Goal: Task Accomplishment & Management: Complete application form

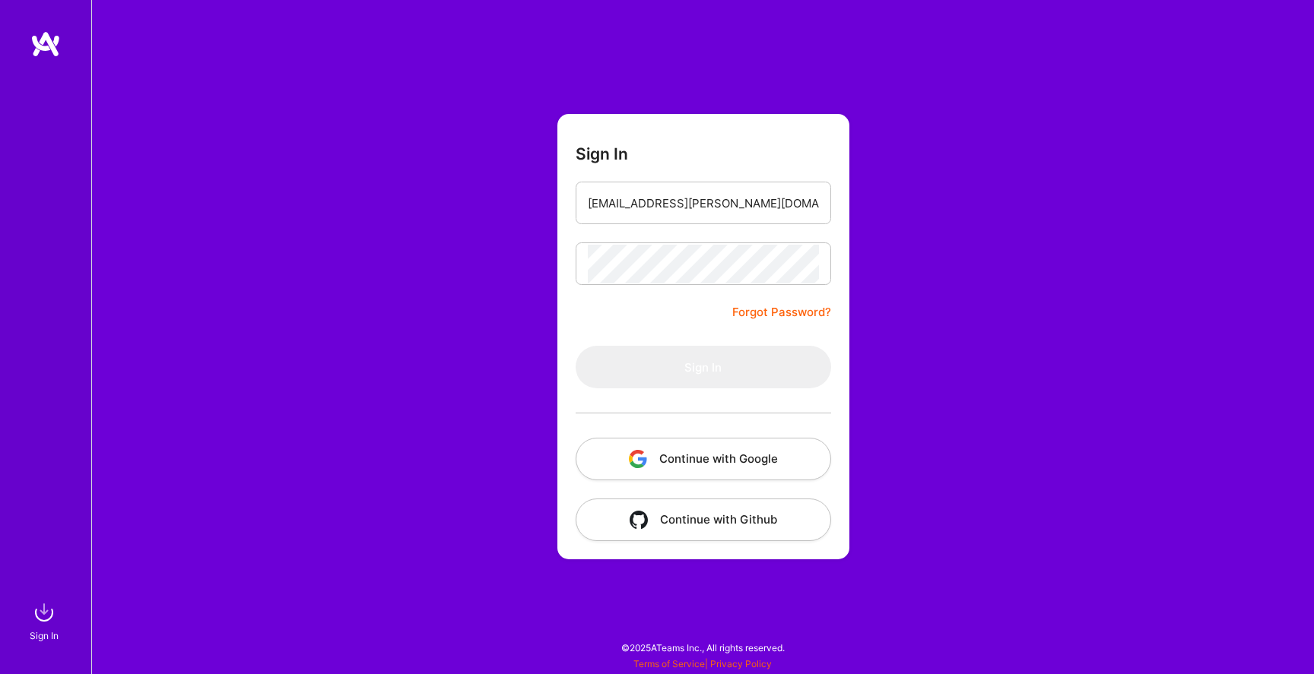
type input "[EMAIL_ADDRESS][PERSON_NAME][DOMAIN_NAME]"
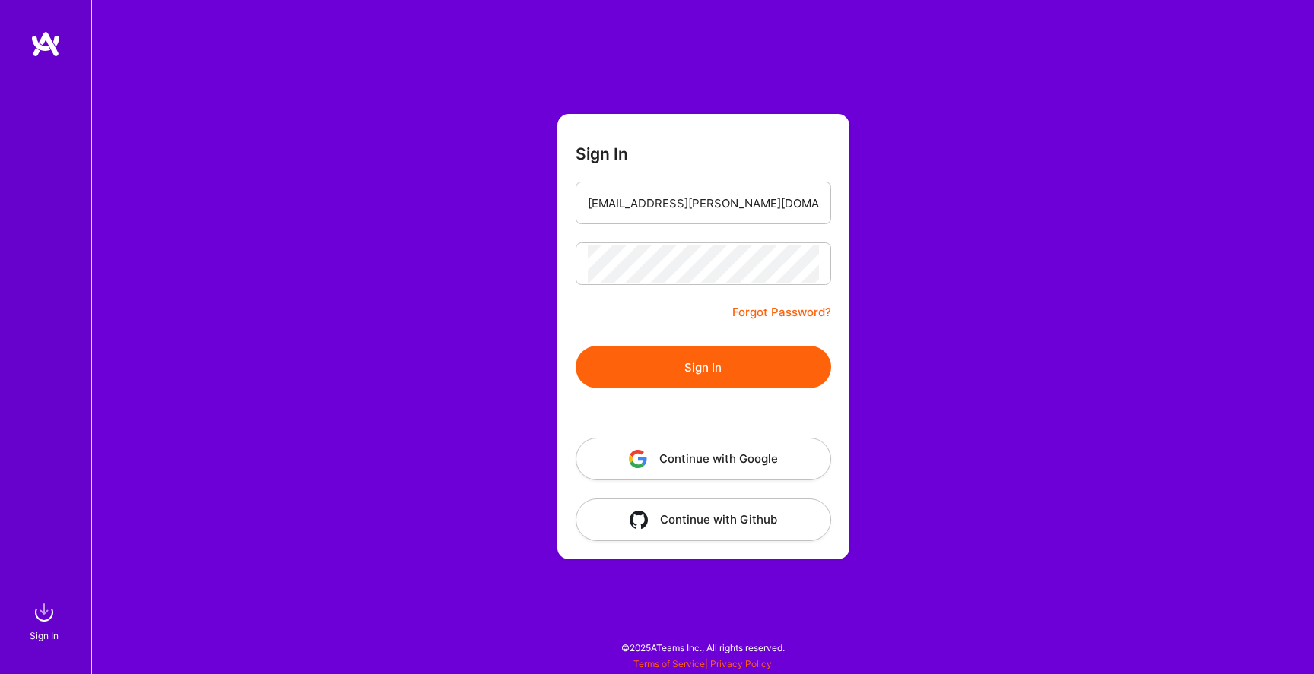
click at [702, 373] on button "Sign In" at bounding box center [702, 367] width 255 height 43
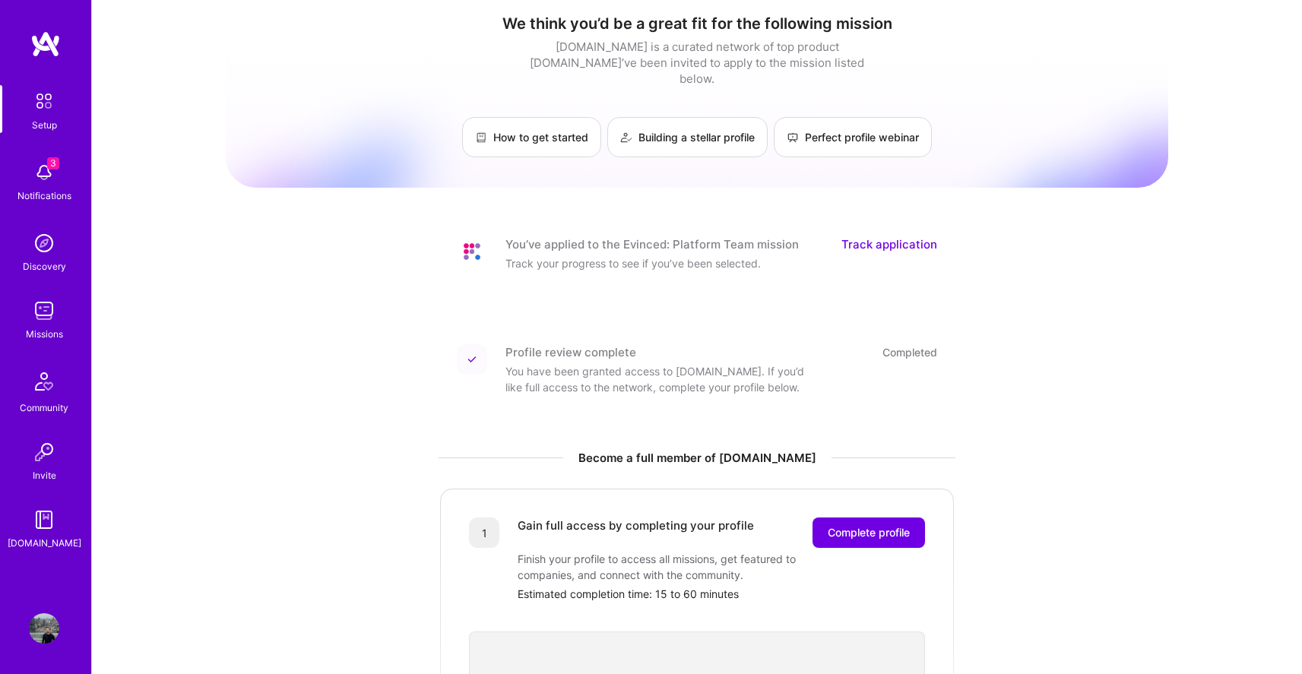
scroll to position [2, 0]
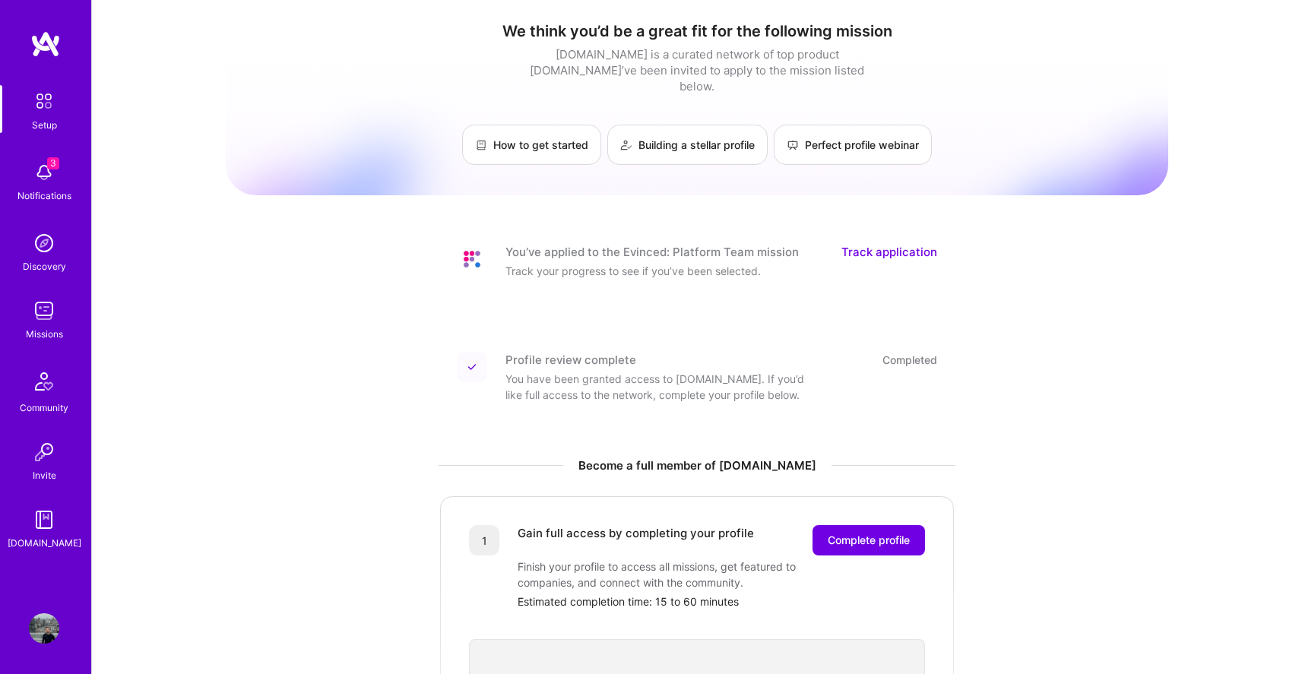
click at [905, 244] on link "Track application" at bounding box center [890, 252] width 96 height 16
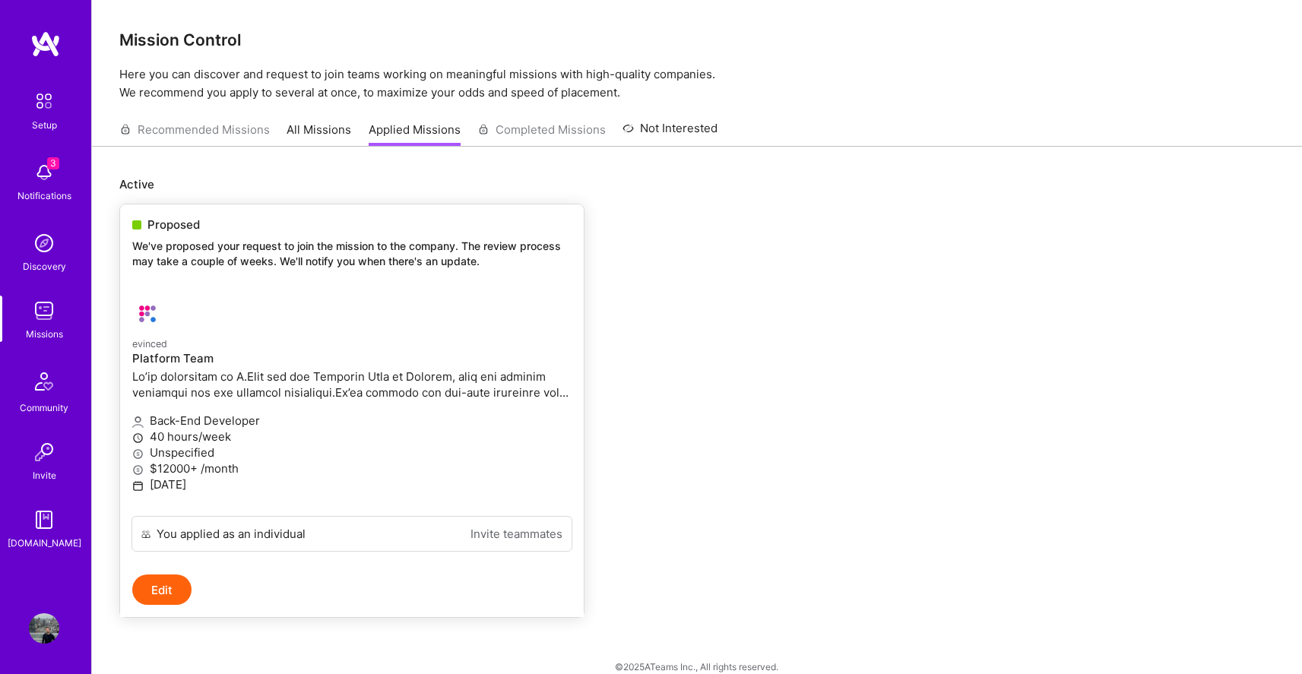
click at [518, 382] on p at bounding box center [351, 385] width 439 height 32
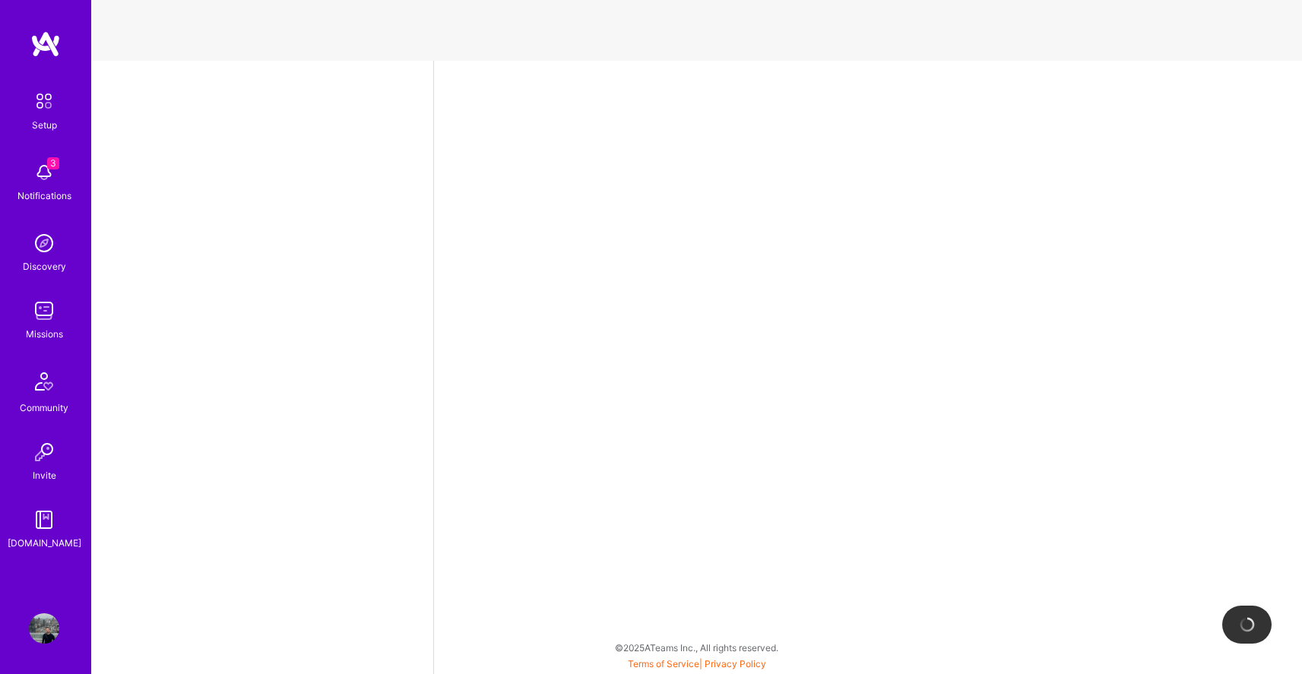
select select "RO"
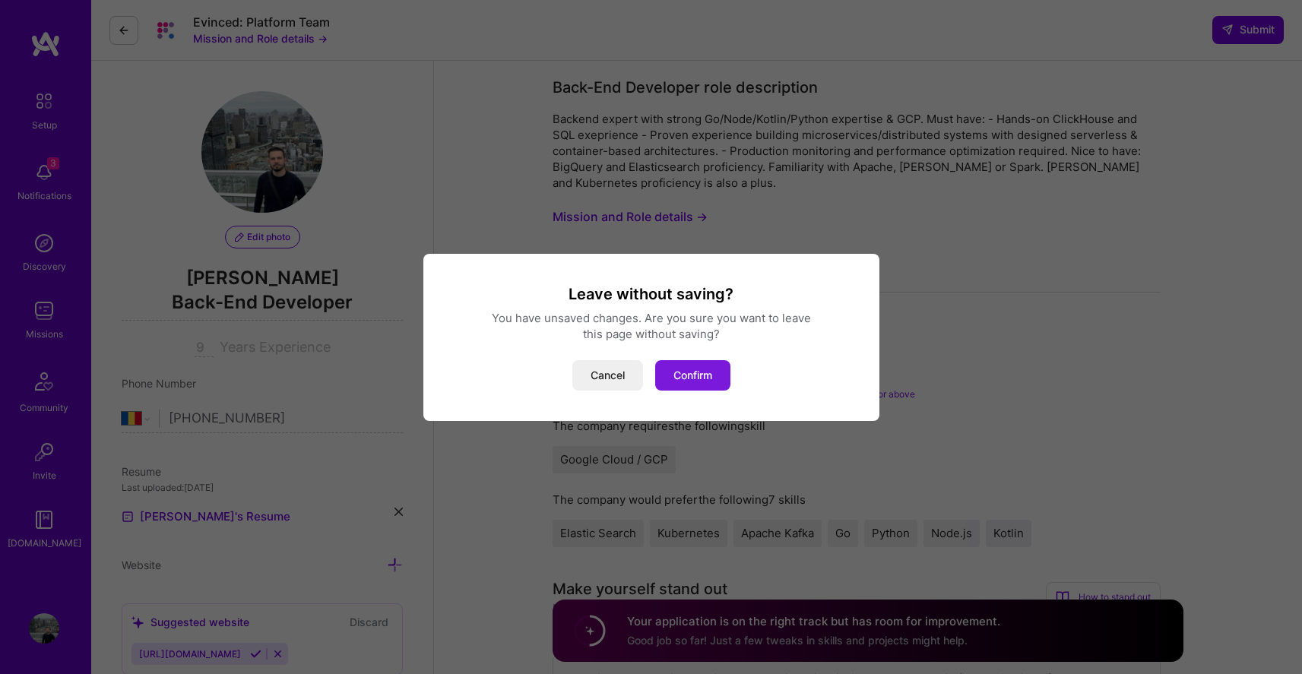
click at [702, 382] on button "Confirm" at bounding box center [692, 375] width 75 height 30
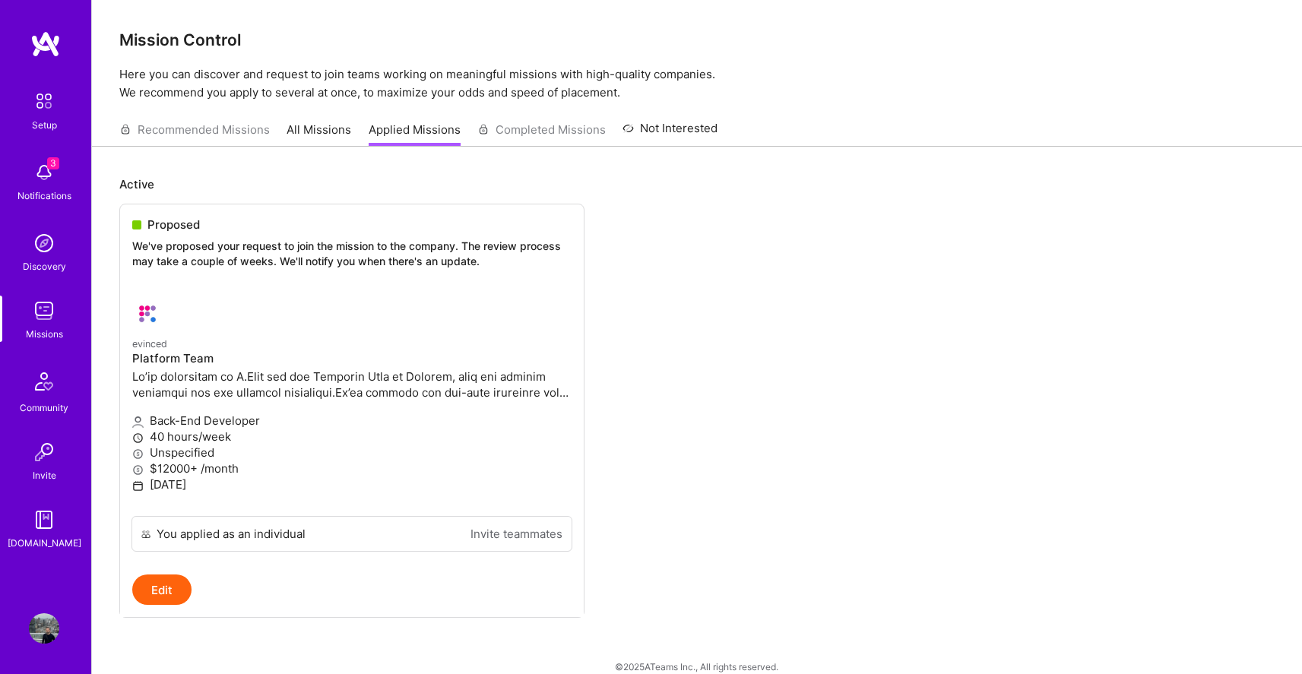
click at [55, 262] on div "Discovery" at bounding box center [44, 266] width 43 height 16
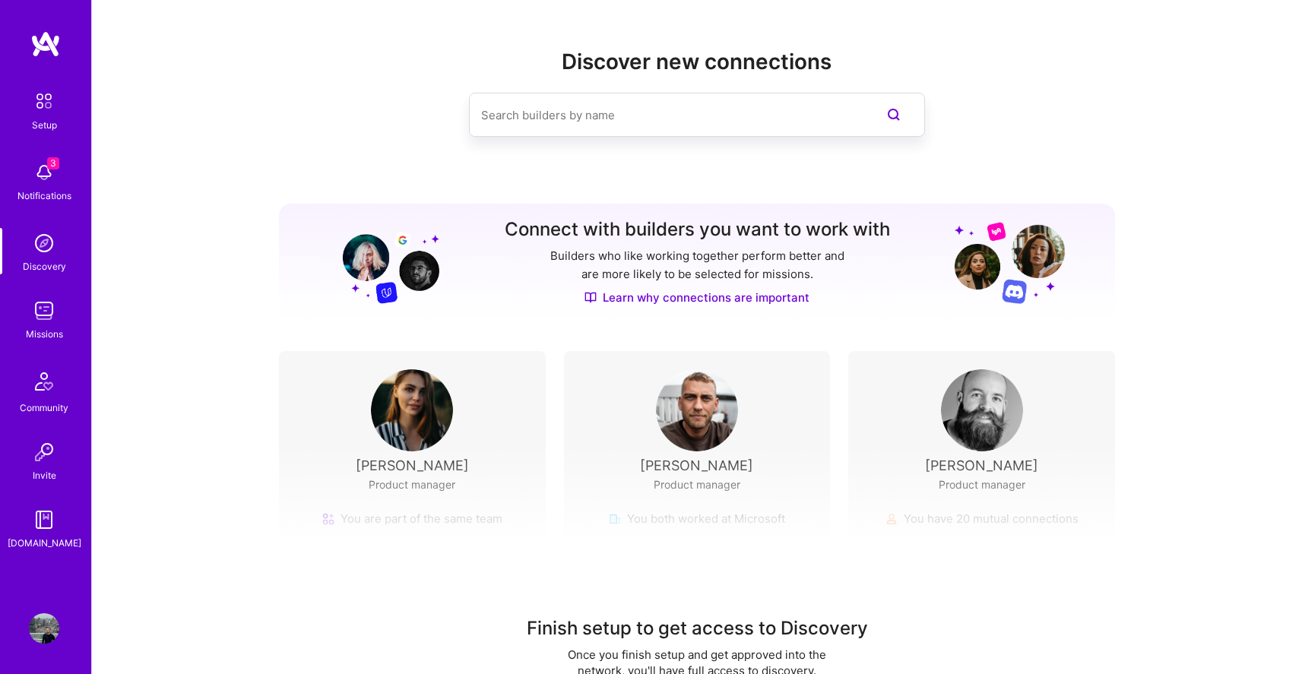
click at [567, 122] on input at bounding box center [666, 115] width 371 height 39
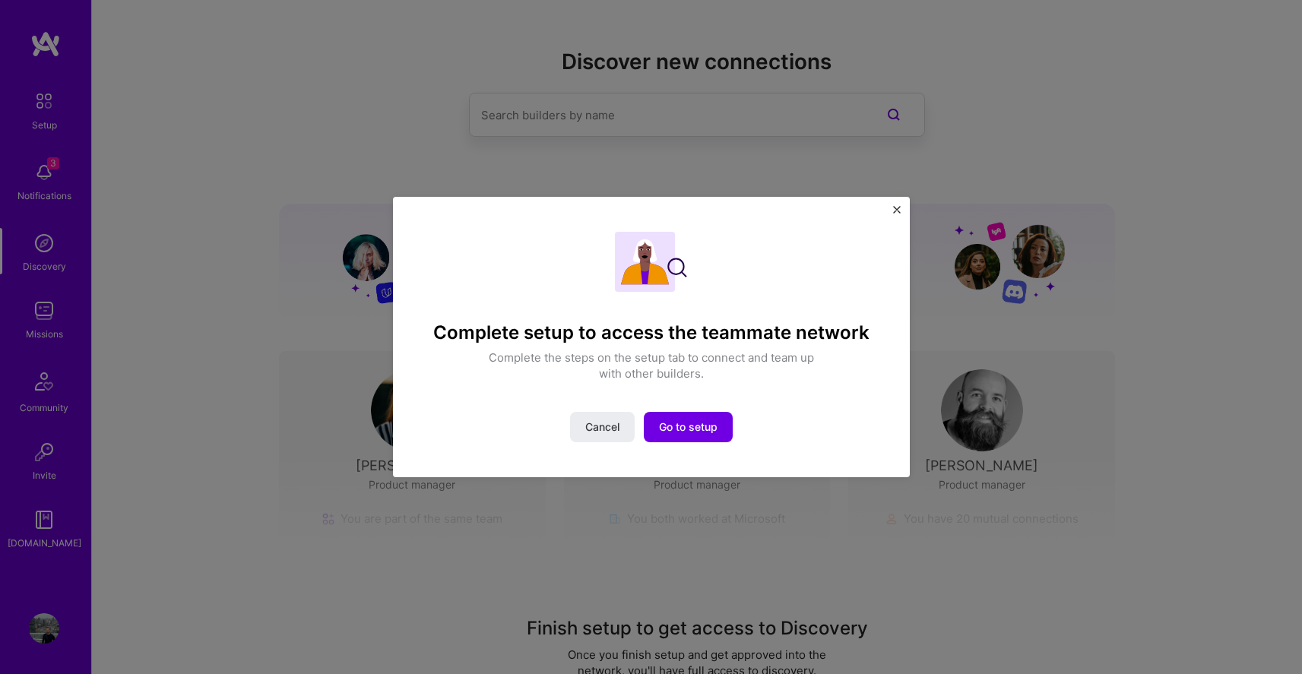
click at [891, 205] on div "Complete setup to access the teammate network Complete the steps on the setup t…" at bounding box center [651, 337] width 517 height 281
click at [894, 206] on img "Close" at bounding box center [897, 210] width 8 height 8
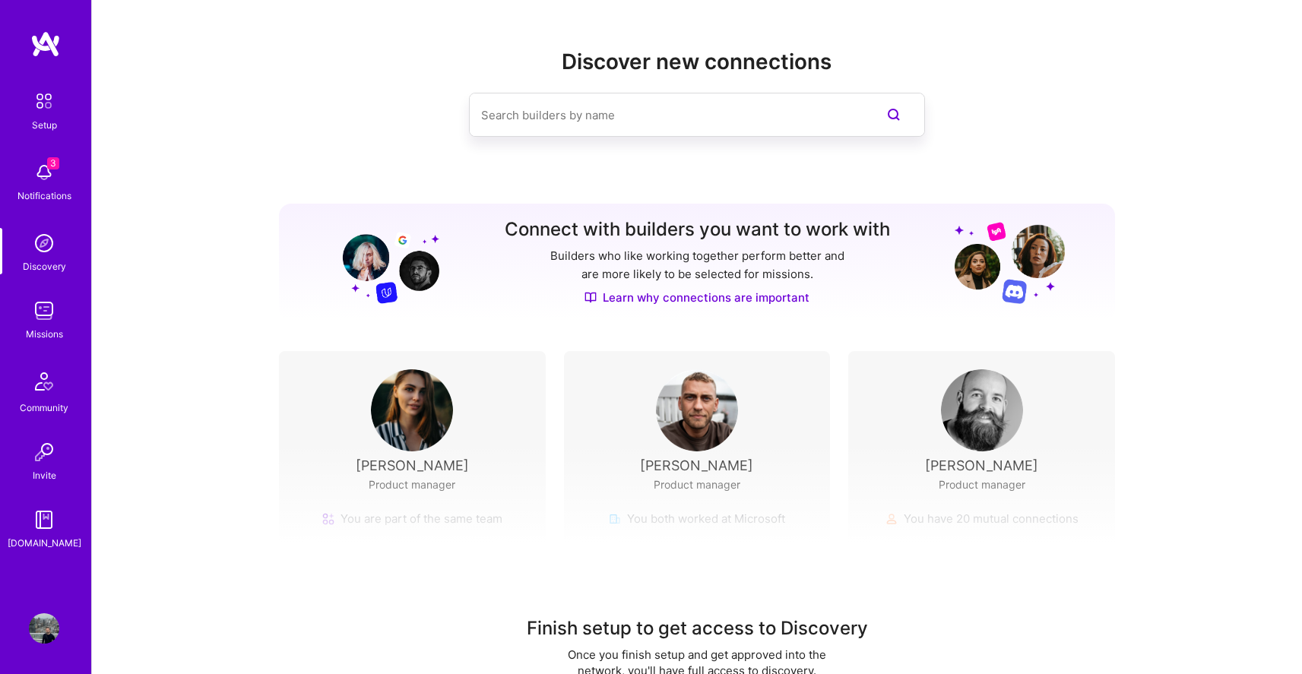
click at [671, 123] on input at bounding box center [666, 115] width 371 height 39
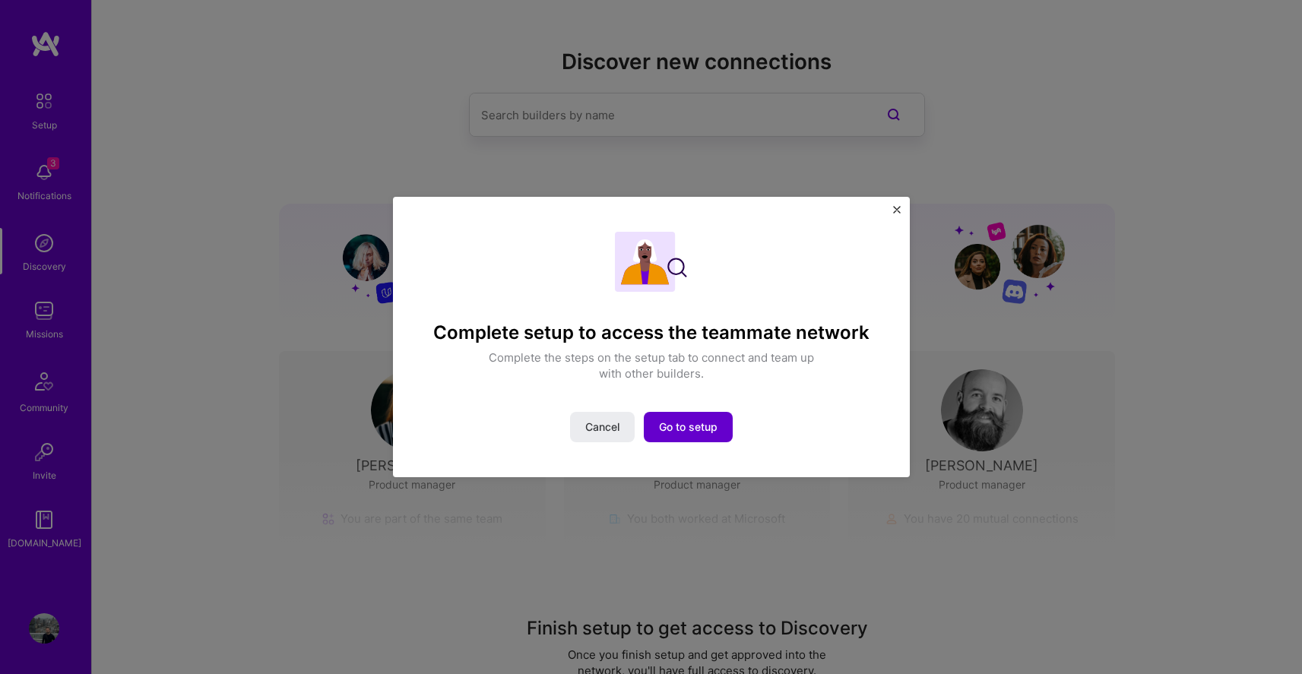
click at [671, 430] on span "Go to setup" at bounding box center [688, 427] width 59 height 15
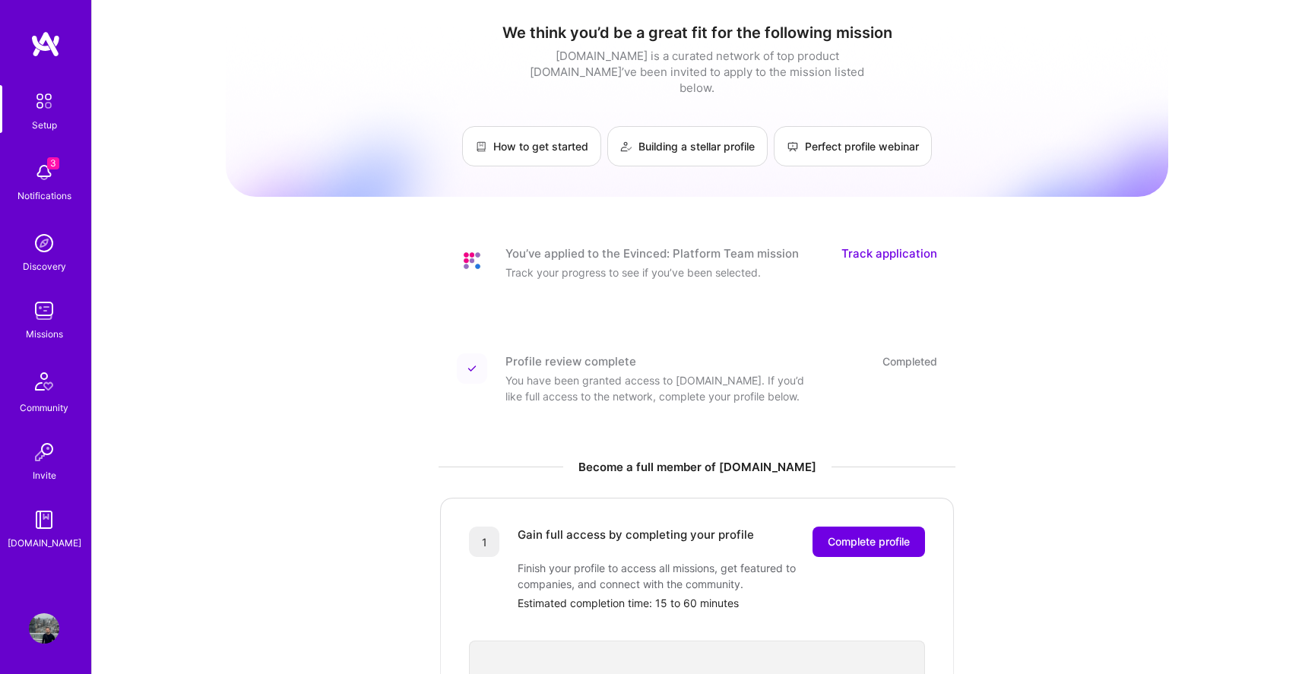
click at [60, 245] on link "Discovery" at bounding box center [44, 251] width 94 height 46
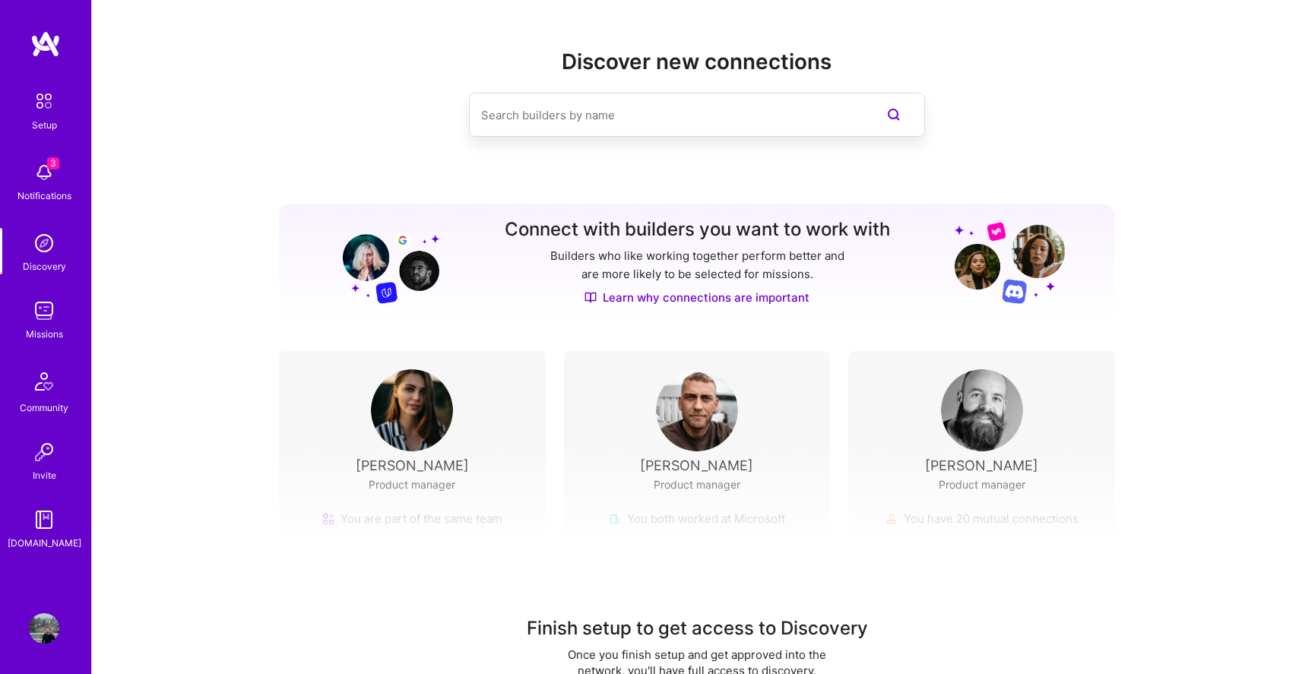
click at [543, 114] on input at bounding box center [666, 115] width 371 height 39
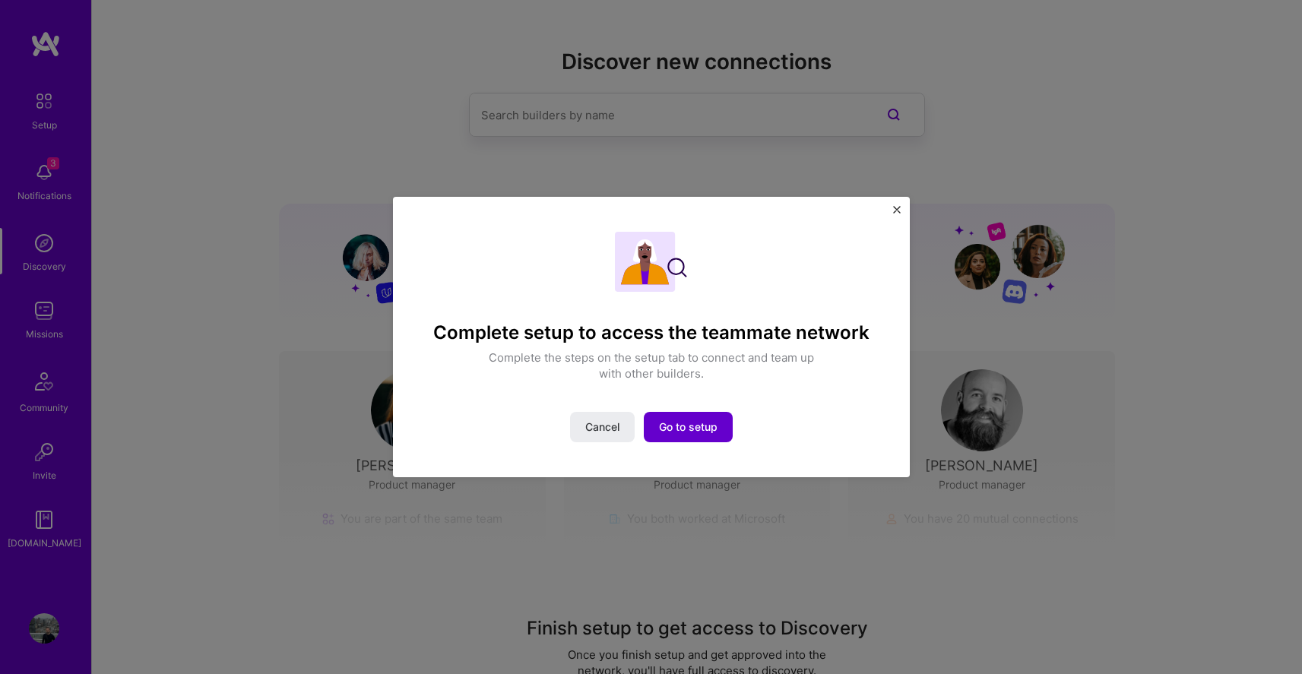
click at [709, 420] on span "Go to setup" at bounding box center [688, 427] width 59 height 15
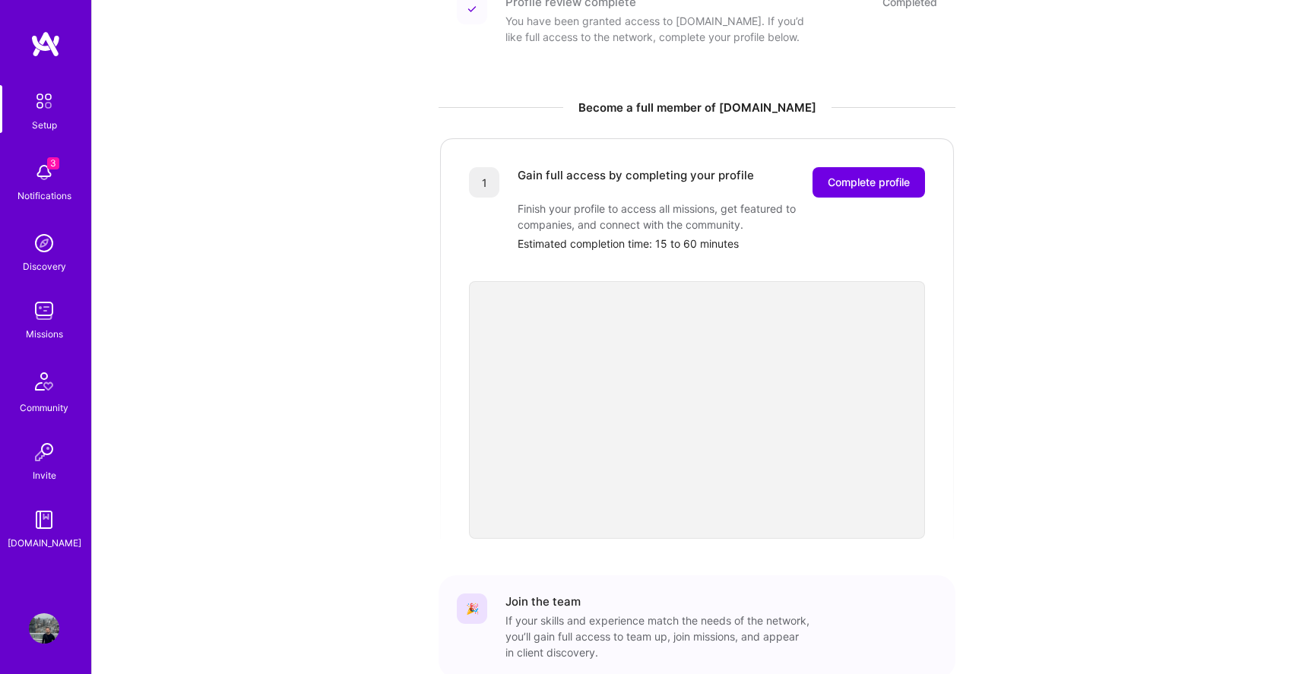
scroll to position [391, 0]
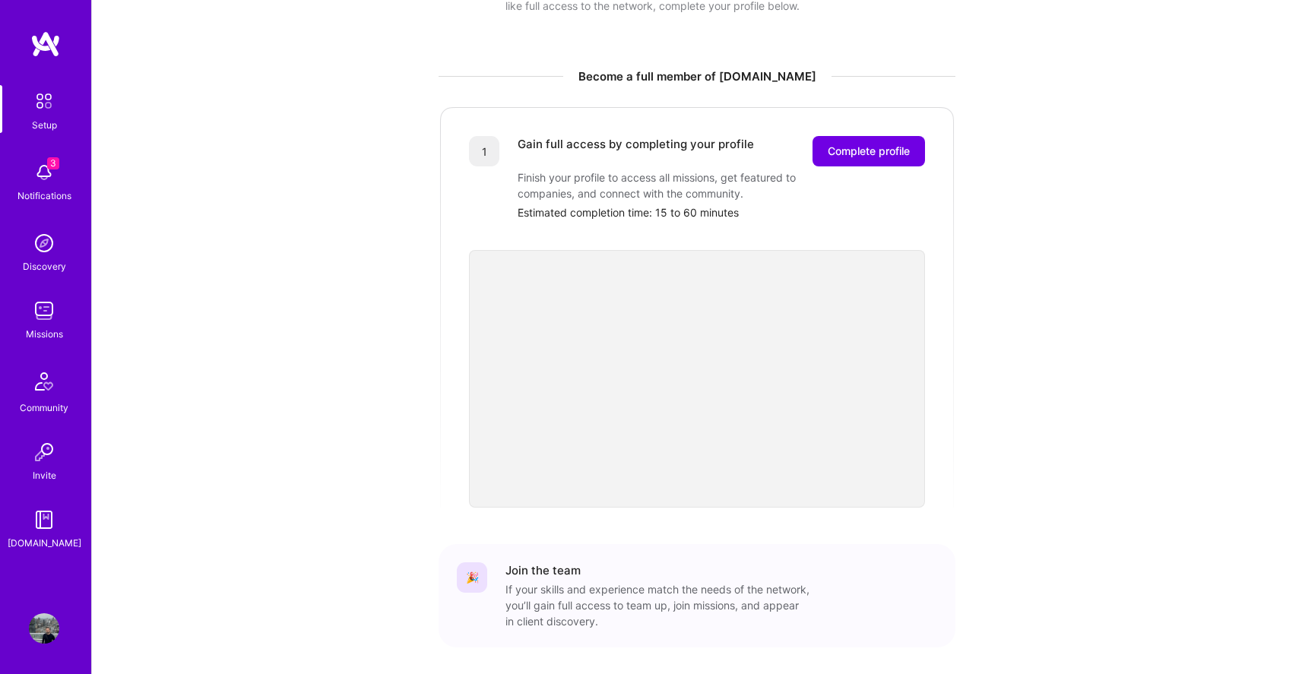
click at [41, 315] on img at bounding box center [44, 311] width 30 height 30
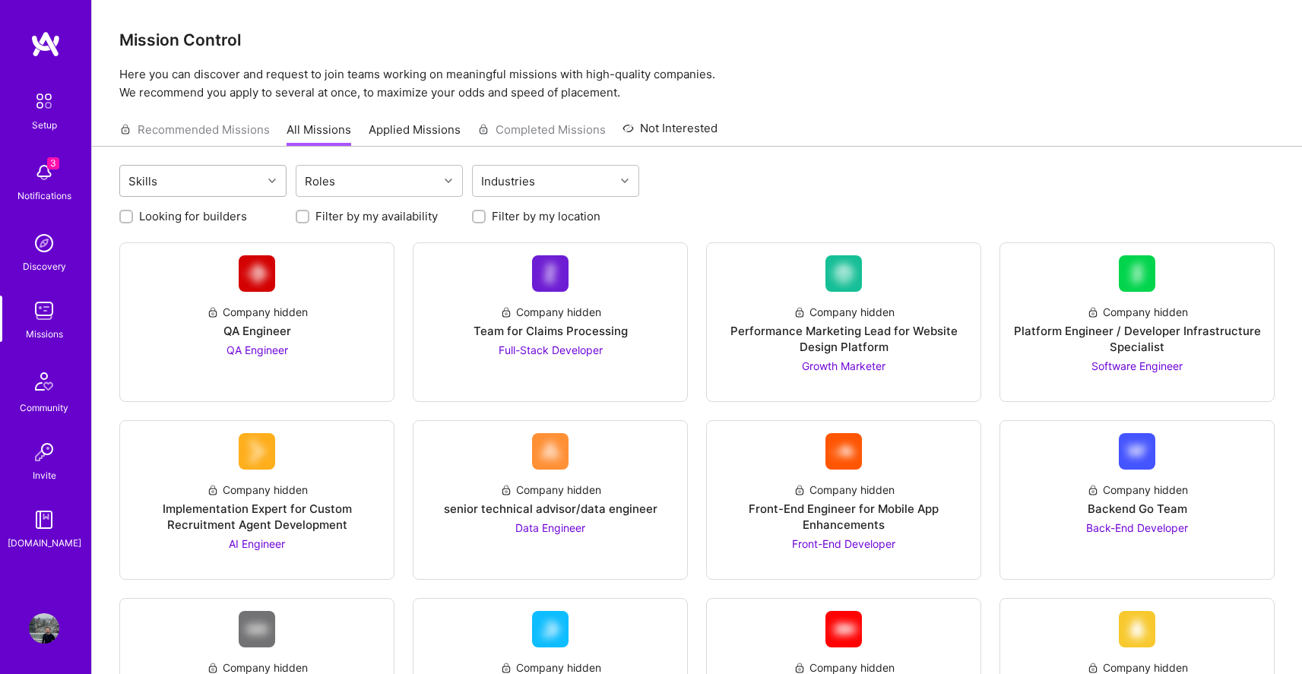
click at [182, 176] on div "Skills" at bounding box center [191, 181] width 142 height 30
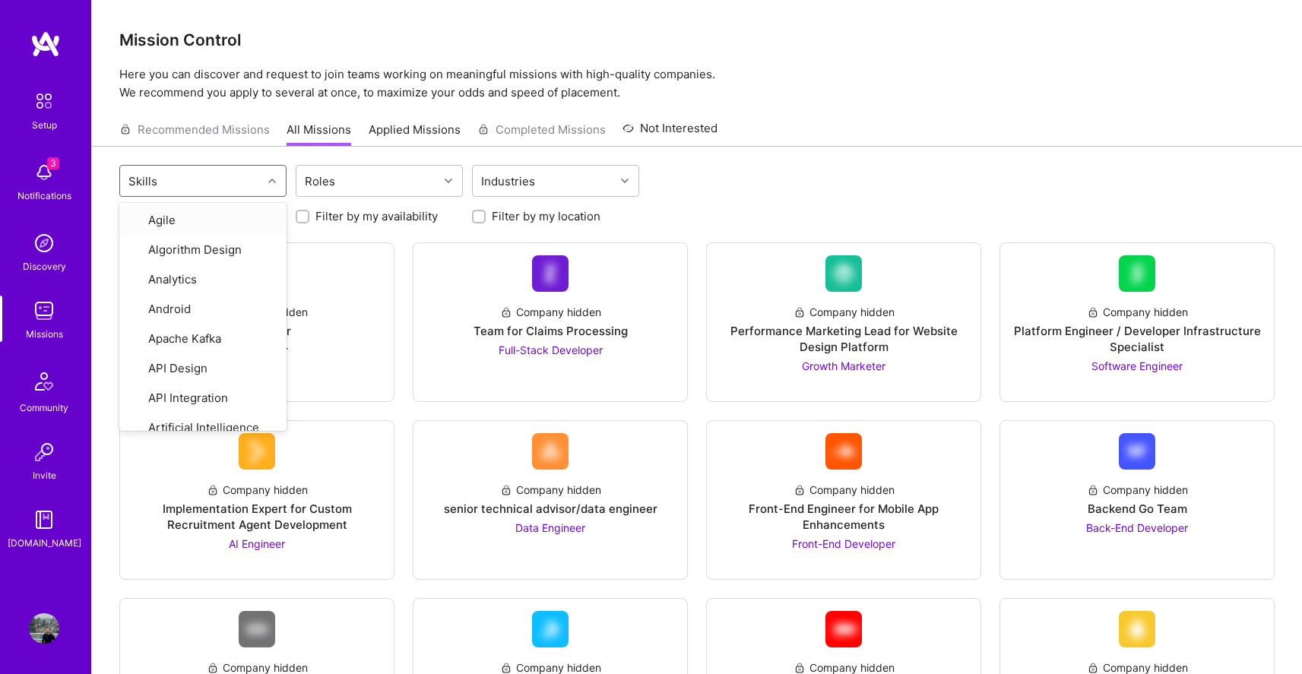
click at [184, 177] on div "Skills" at bounding box center [191, 181] width 142 height 30
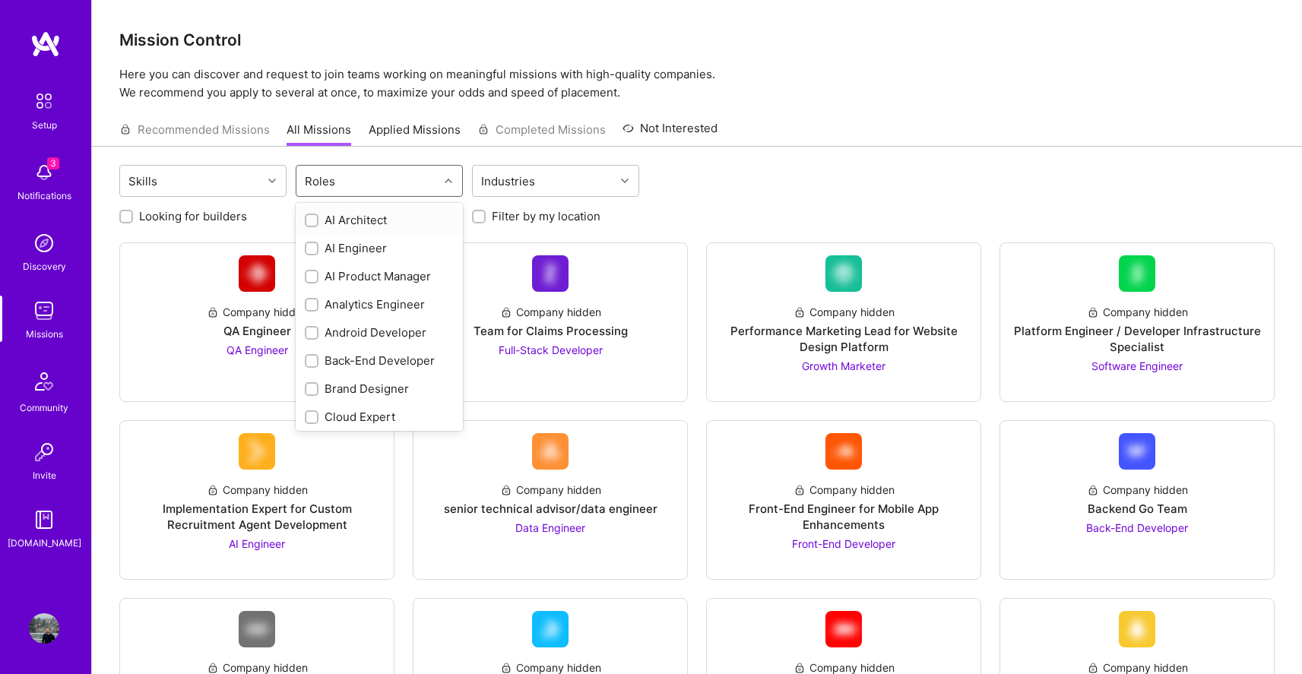
click at [386, 184] on div "Roles" at bounding box center [367, 181] width 142 height 30
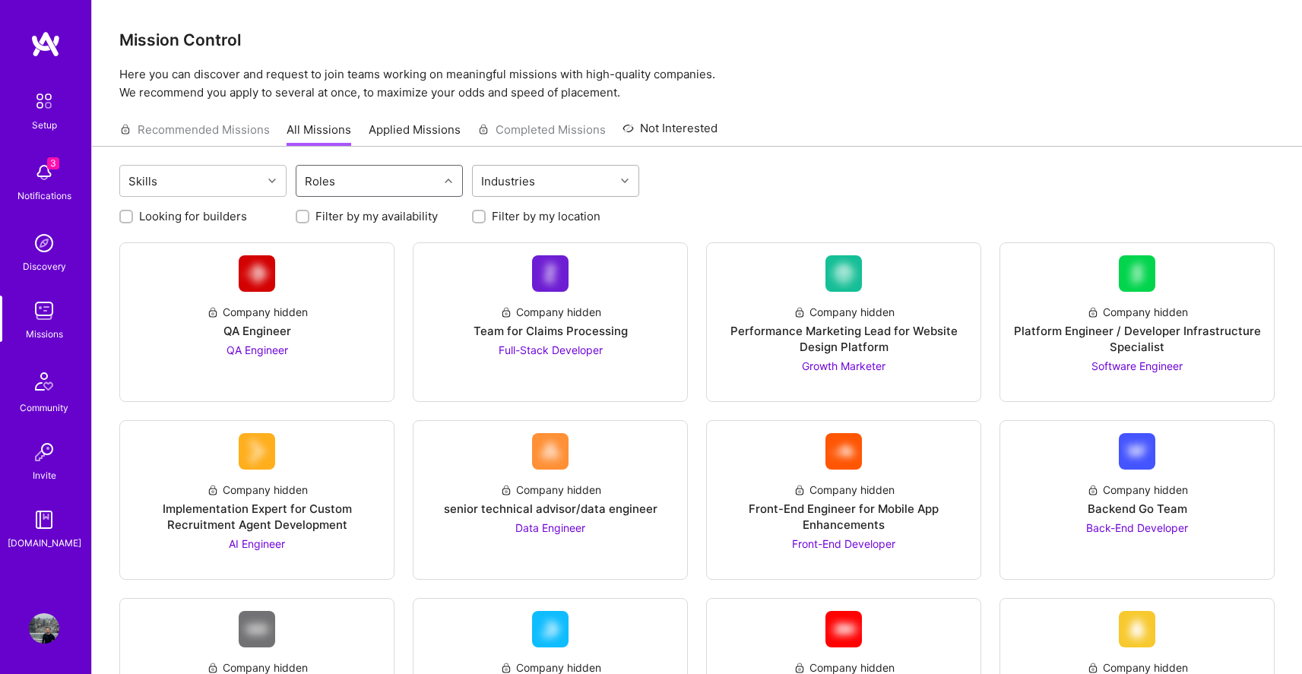
click at [530, 182] on div "Industries" at bounding box center [508, 181] width 62 height 22
click at [53, 103] on img at bounding box center [44, 101] width 32 height 32
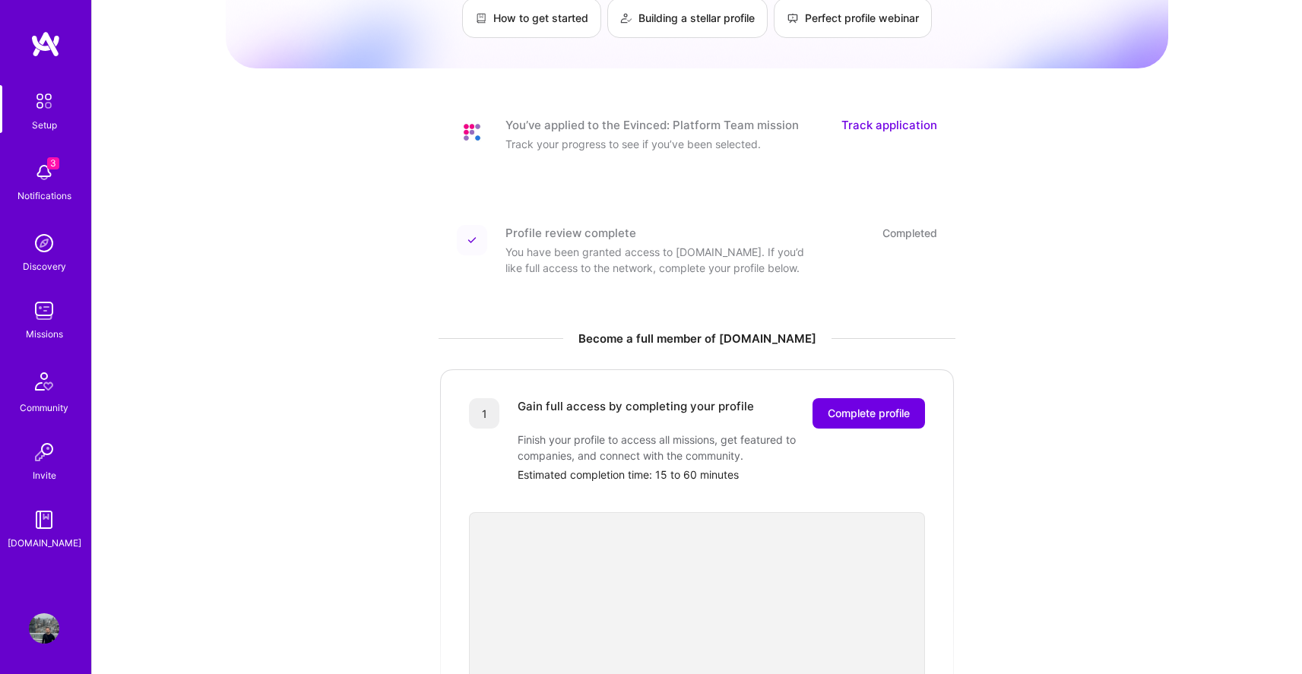
scroll to position [185, 0]
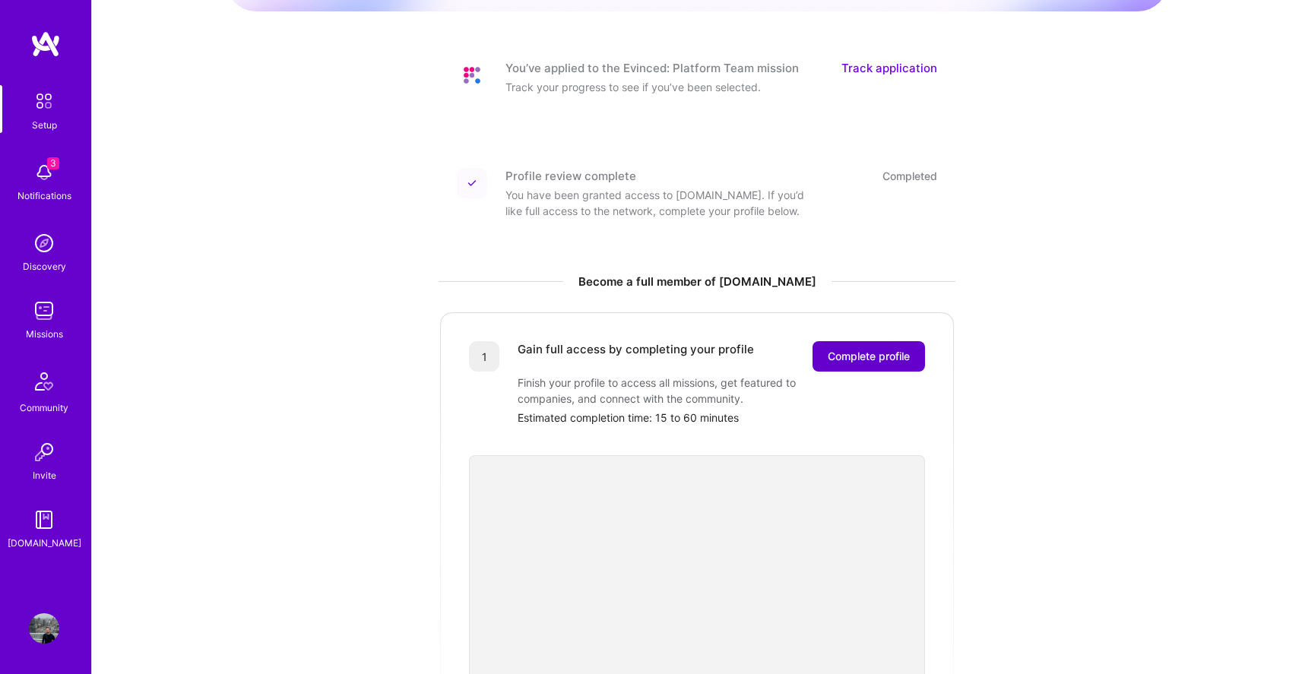
click at [858, 349] on span "Complete profile" at bounding box center [869, 356] width 82 height 15
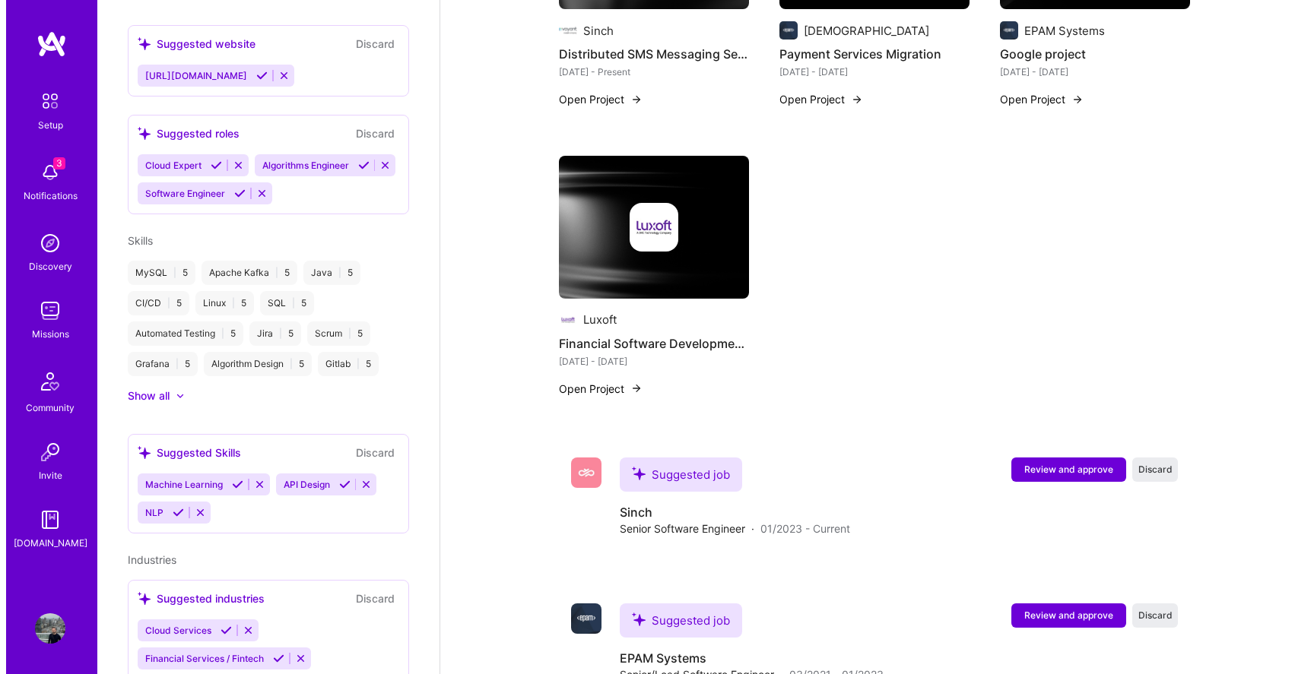
scroll to position [1237, 0]
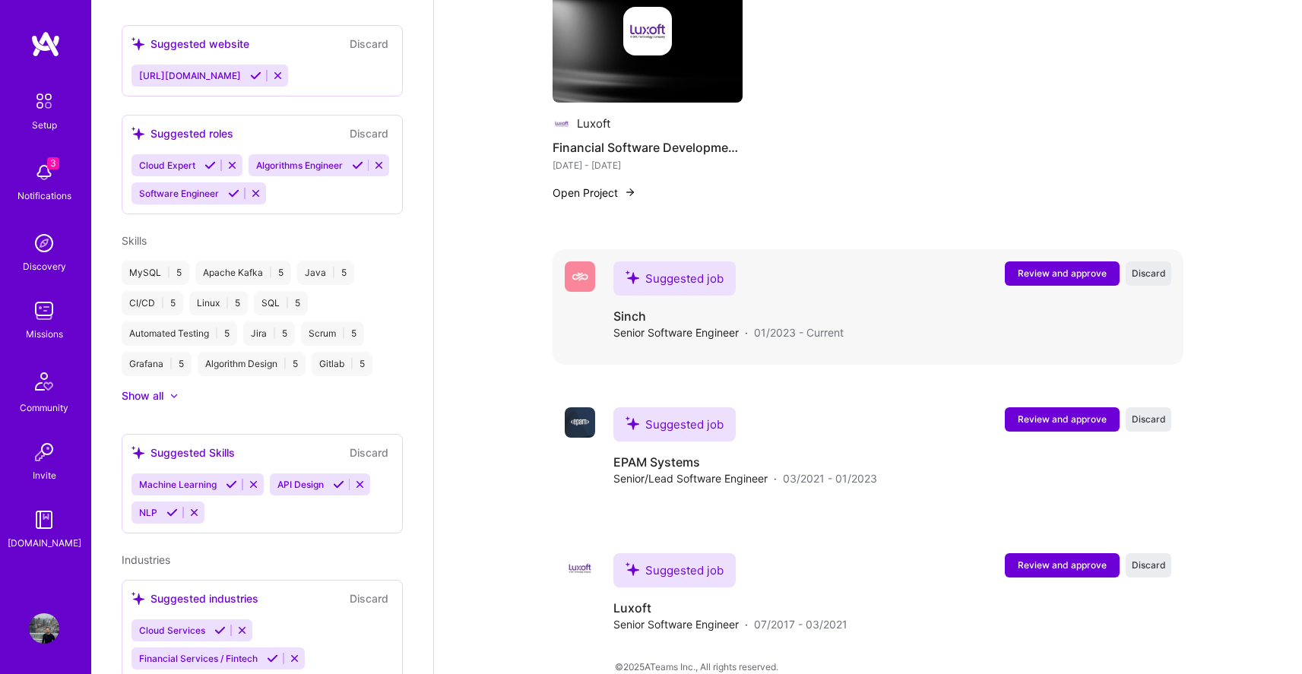
click at [1051, 267] on span "Review and approve" at bounding box center [1062, 273] width 89 height 13
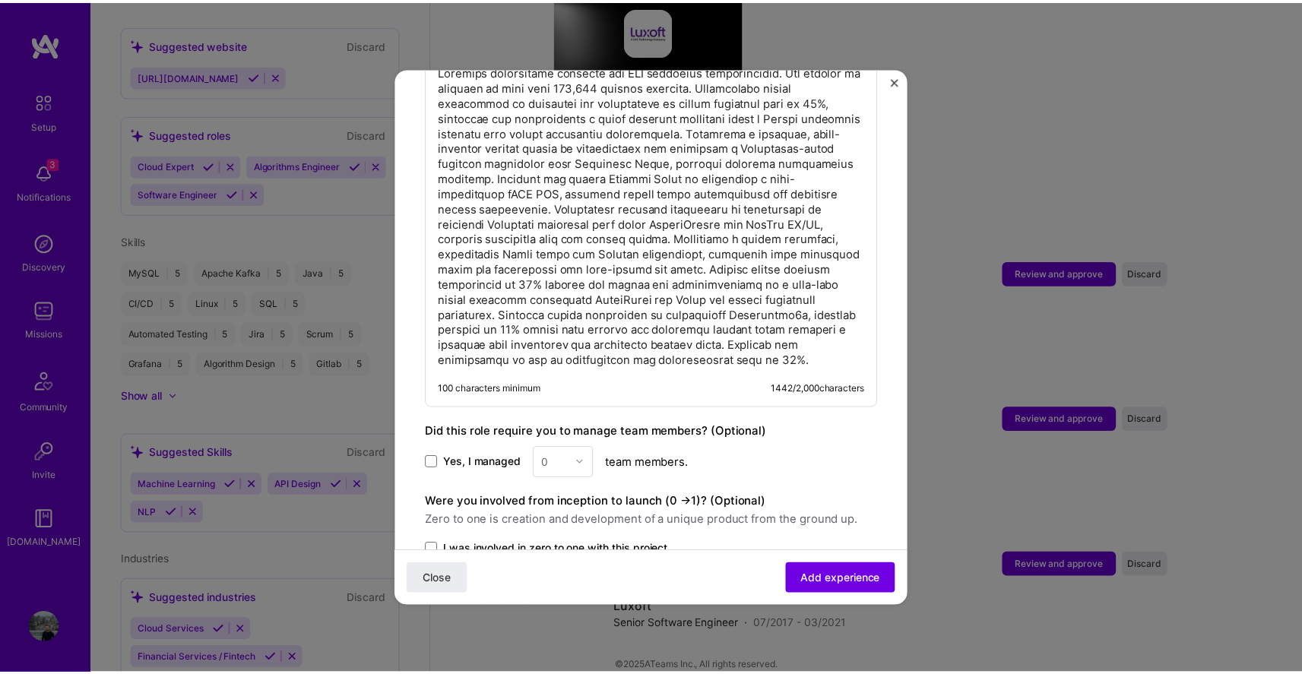
scroll to position [1221, 0]
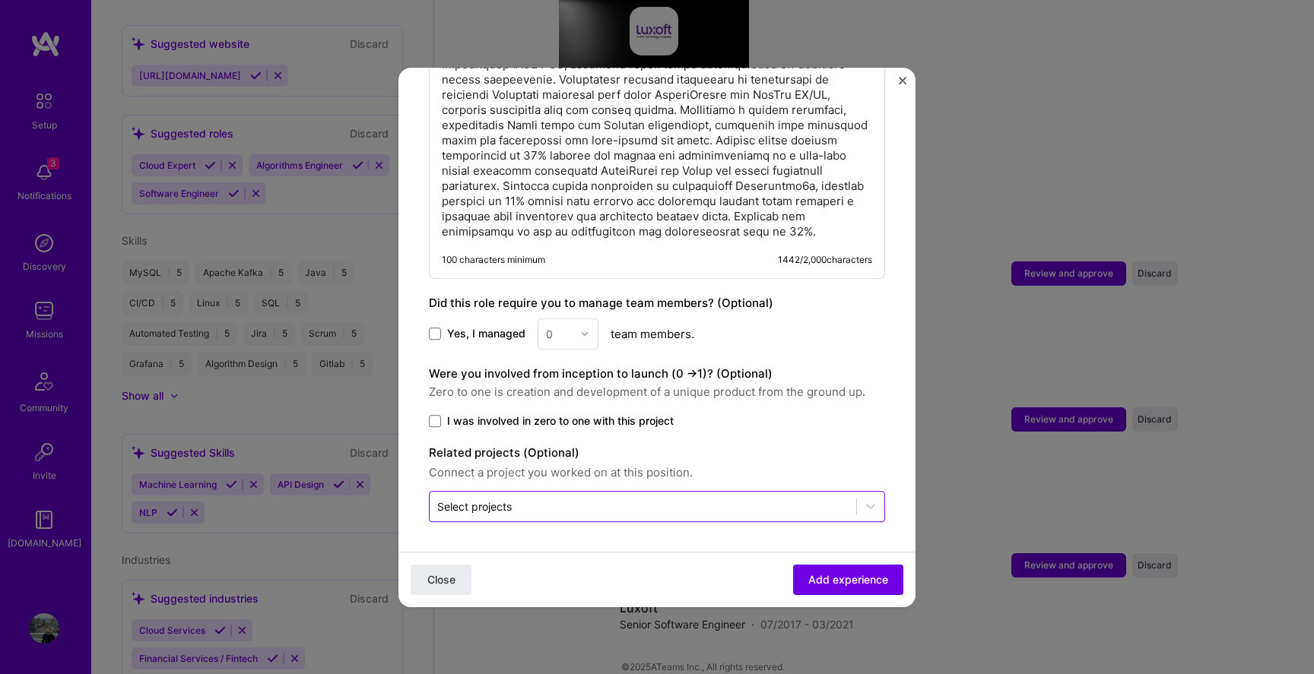
click at [539, 502] on input "text" at bounding box center [642, 507] width 411 height 16
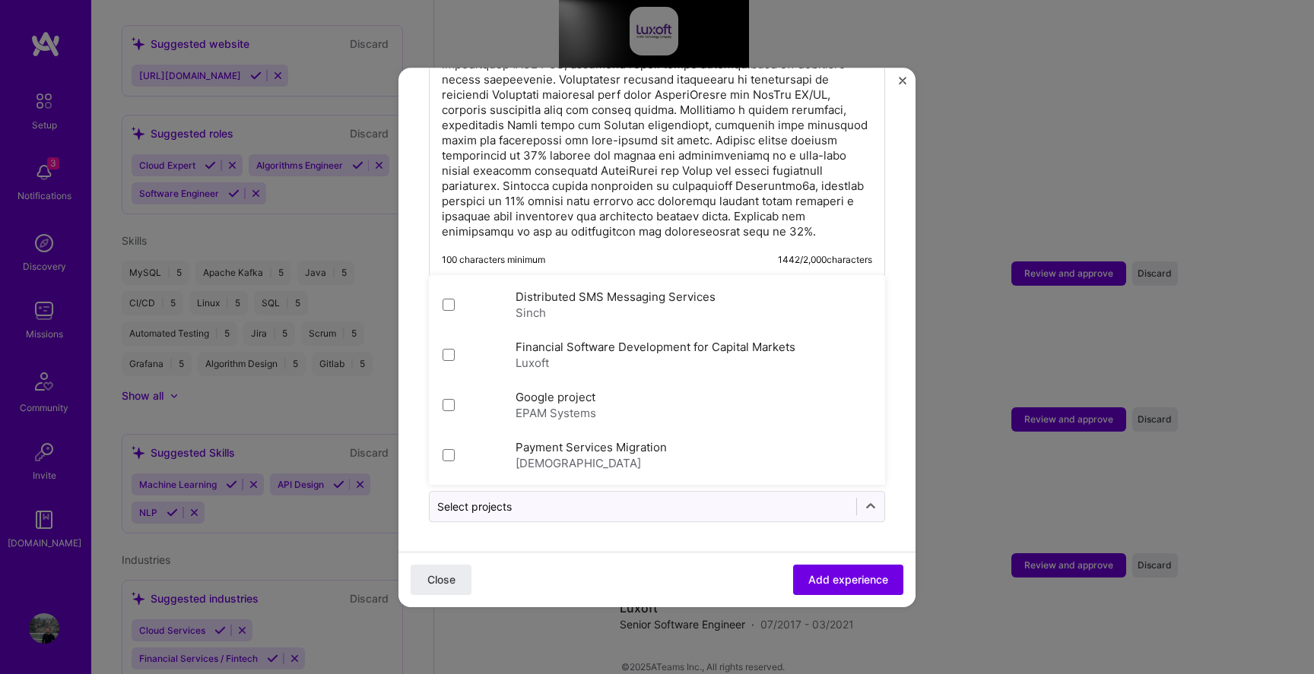
click at [607, 553] on div "Close Add experience" at bounding box center [656, 578] width 517 height 55
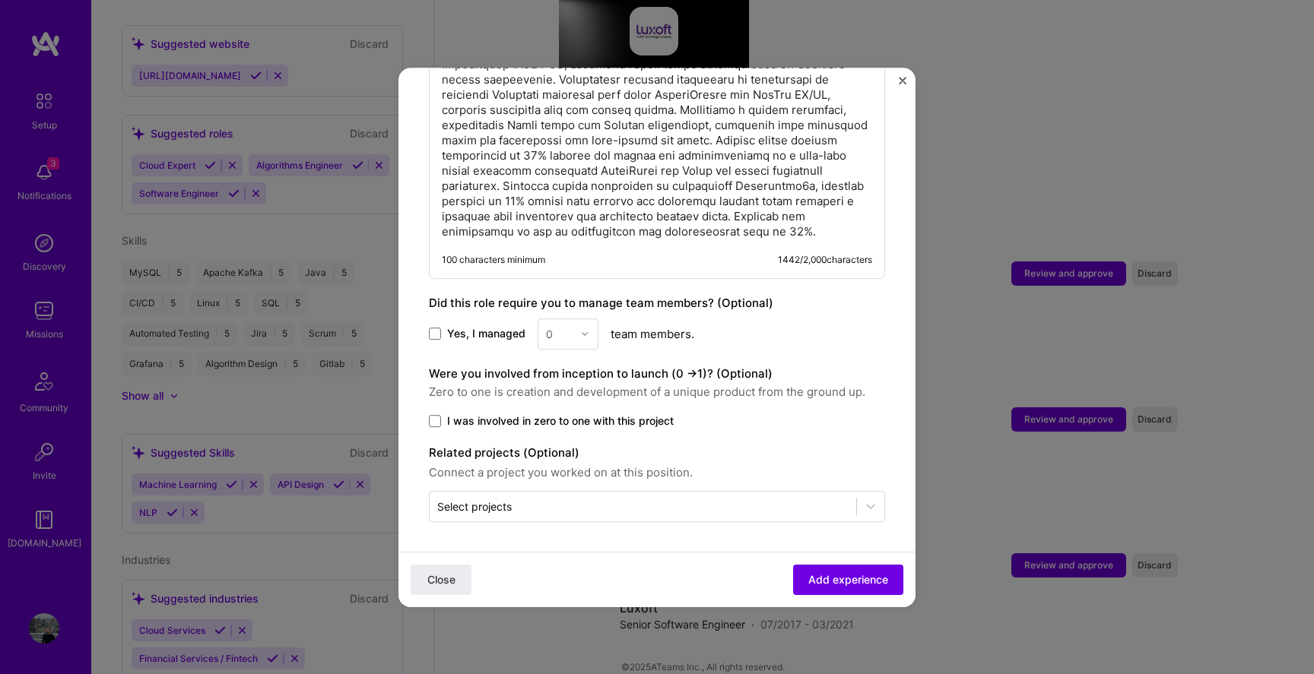
click at [900, 82] on img "Close" at bounding box center [903, 81] width 8 height 8
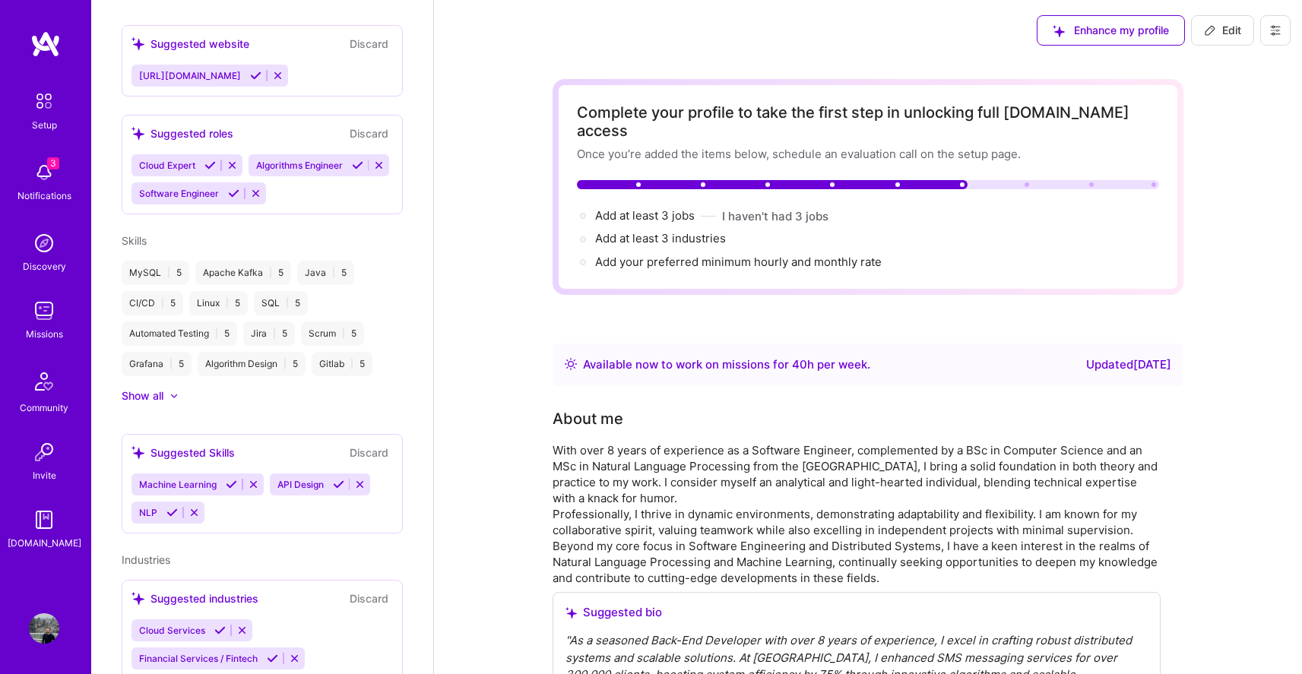
scroll to position [0, 0]
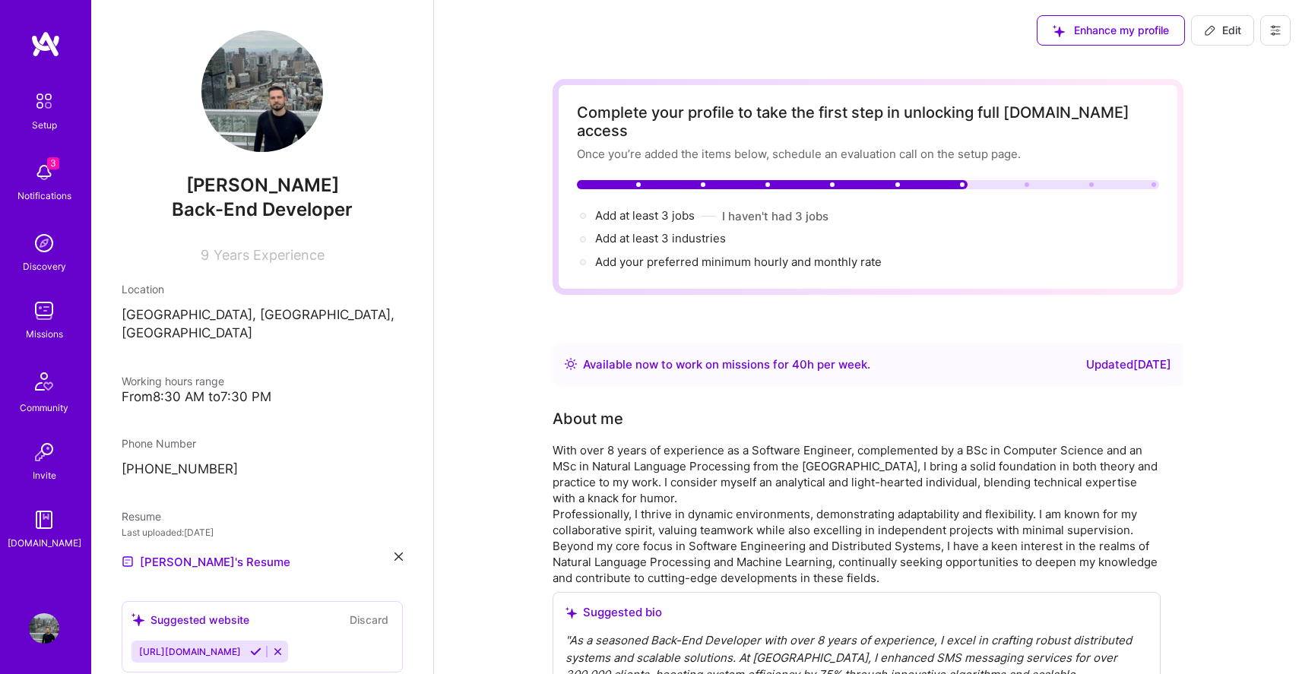
click at [875, 144] on div "Complete your profile to take the first step in unlocking full [DOMAIN_NAME] ac…" at bounding box center [868, 186] width 582 height 167
click at [994, 160] on div "Complete your profile to take the first step in unlocking full [DOMAIN_NAME] ac…" at bounding box center [868, 186] width 582 height 167
click at [1034, 174] on div "Complete your profile to take the first step in unlocking full [DOMAIN_NAME] ac…" at bounding box center [868, 186] width 582 height 167
click at [1083, 179] on div "Complete your profile to take the first step in unlocking full [DOMAIN_NAME] ac…" at bounding box center [868, 186] width 582 height 167
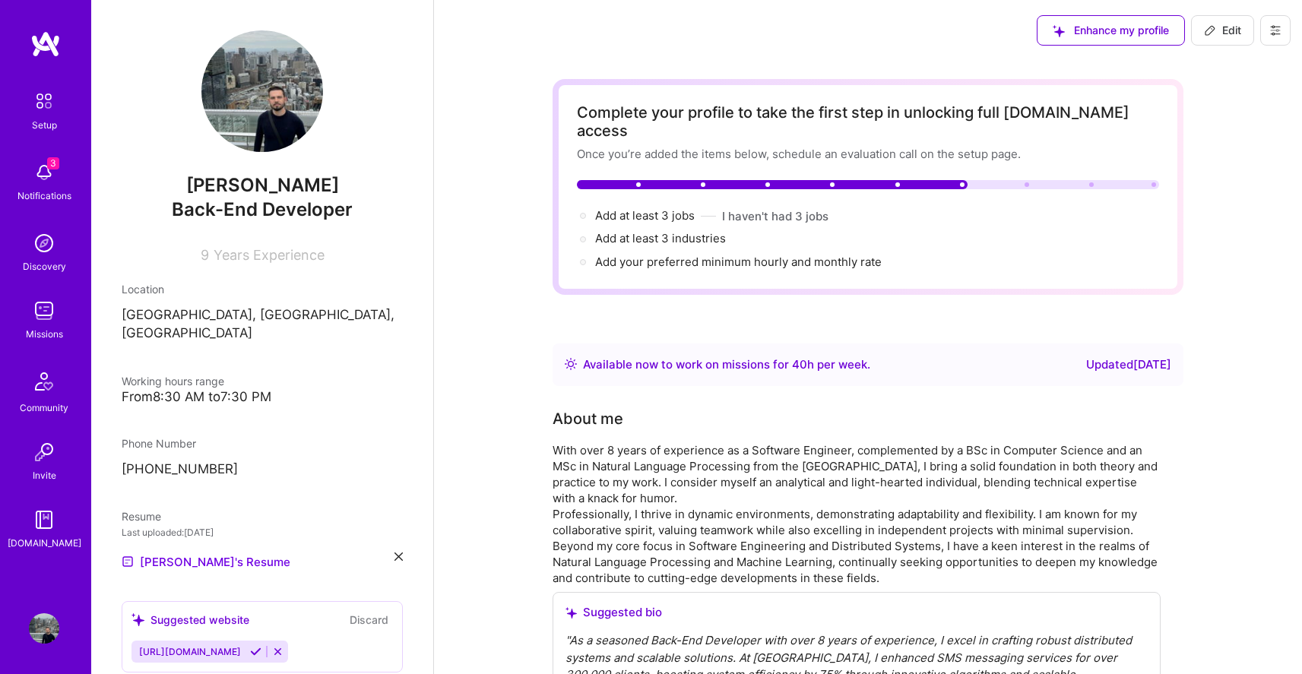
click at [1095, 182] on div "Complete your profile to take the first step in unlocking full [DOMAIN_NAME] ac…" at bounding box center [868, 186] width 582 height 167
click at [922, 208] on div "Add at least 3 jobs → I haven't had 3 jobs" at bounding box center [868, 216] width 582 height 17
click at [769, 255] on span "Add your preferred minimum hourly and monthly rate →" at bounding box center [745, 262] width 300 height 14
click at [670, 254] on div "Add your preferred minimum hourly and monthly rate →" at bounding box center [745, 262] width 300 height 17
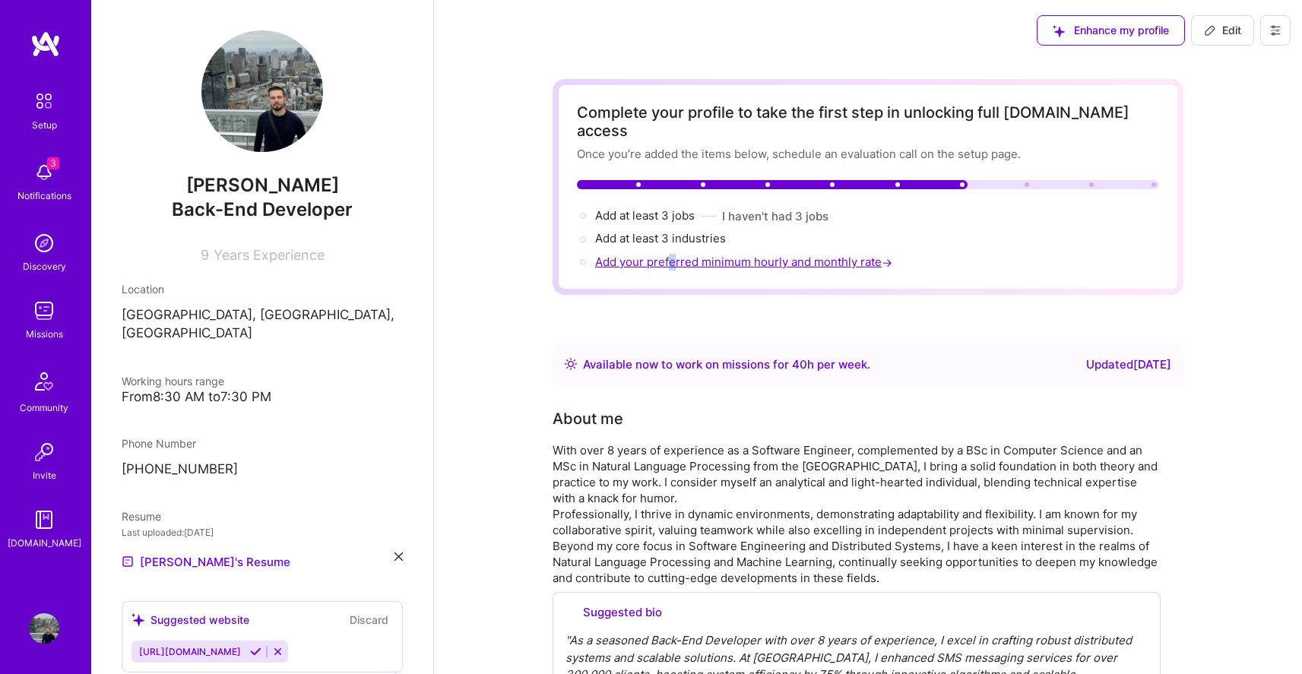
select select "RO"
select select "Right Now"
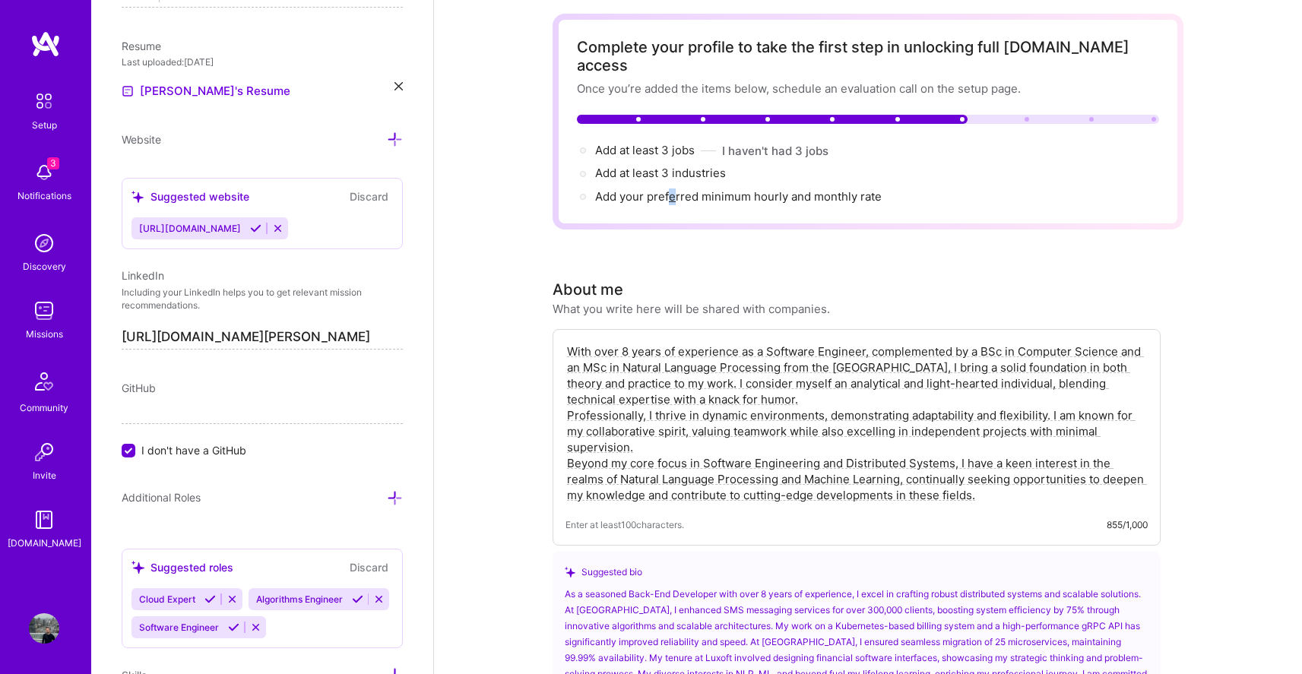
scroll to position [0, 0]
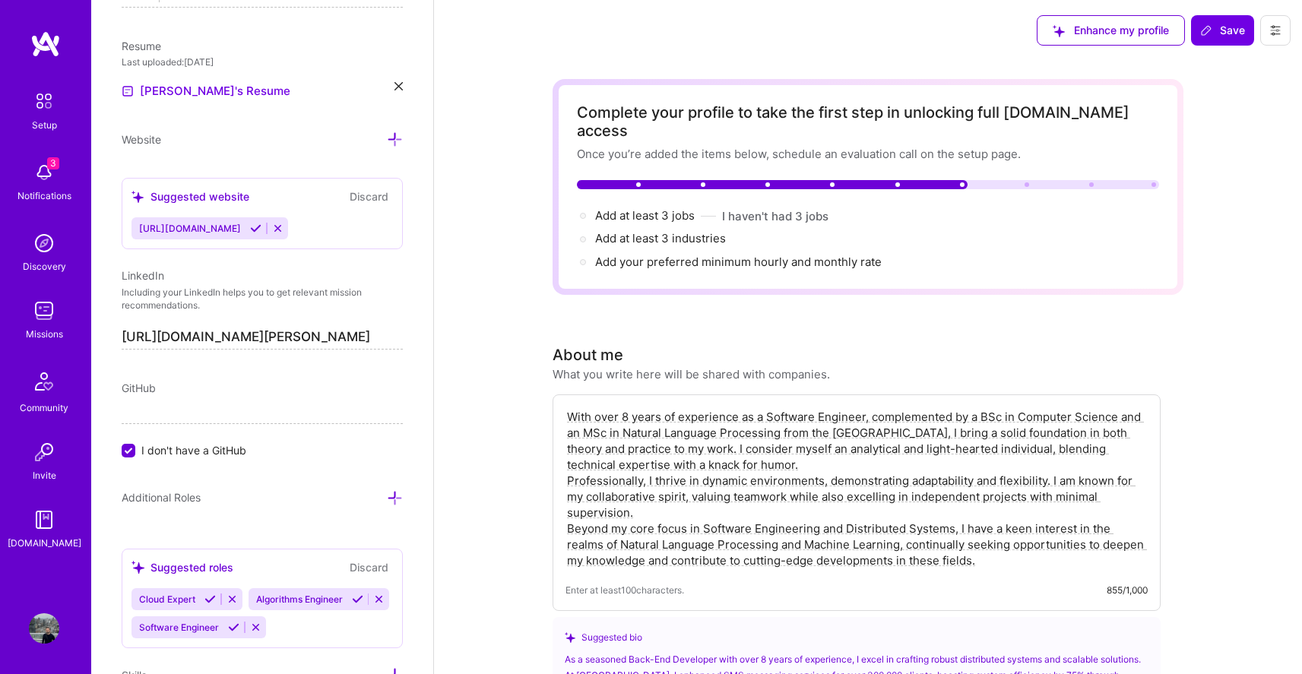
click at [788, 230] on div "Add at least 3 industries →" at bounding box center [868, 238] width 582 height 17
click at [44, 184] on img at bounding box center [44, 172] width 30 height 30
click at [31, 106] on img at bounding box center [44, 101] width 32 height 32
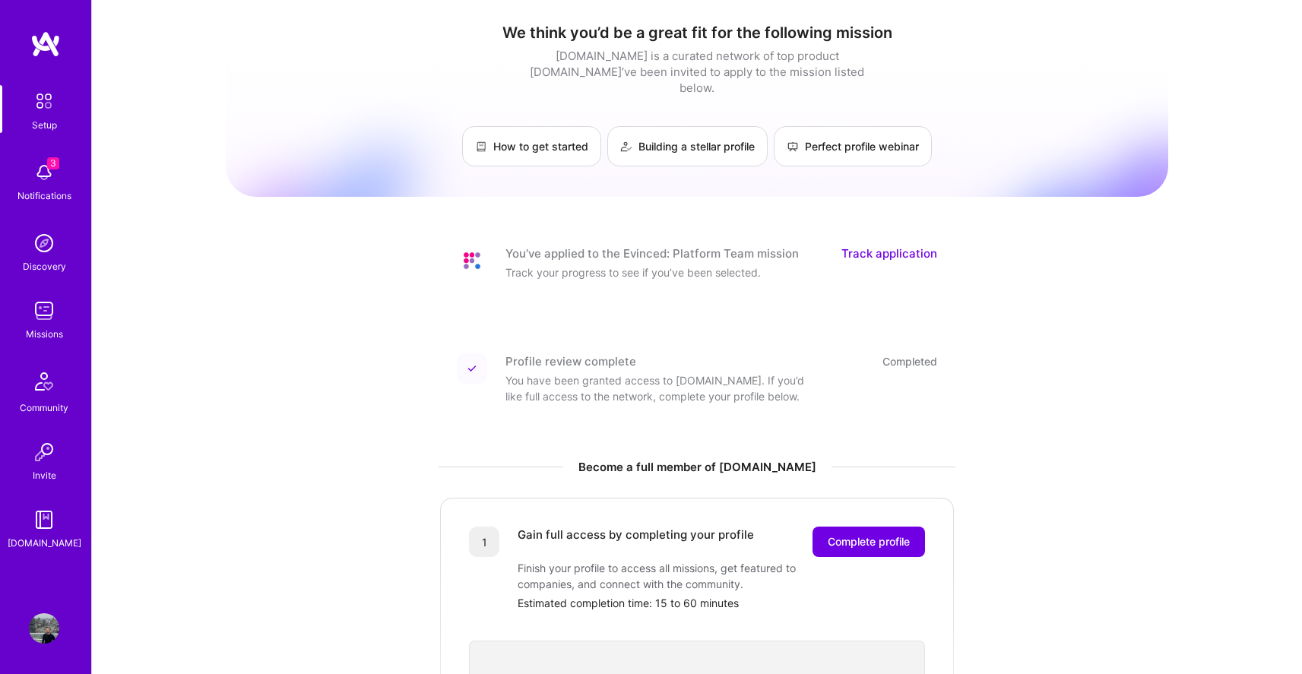
click at [46, 179] on img at bounding box center [44, 172] width 30 height 30
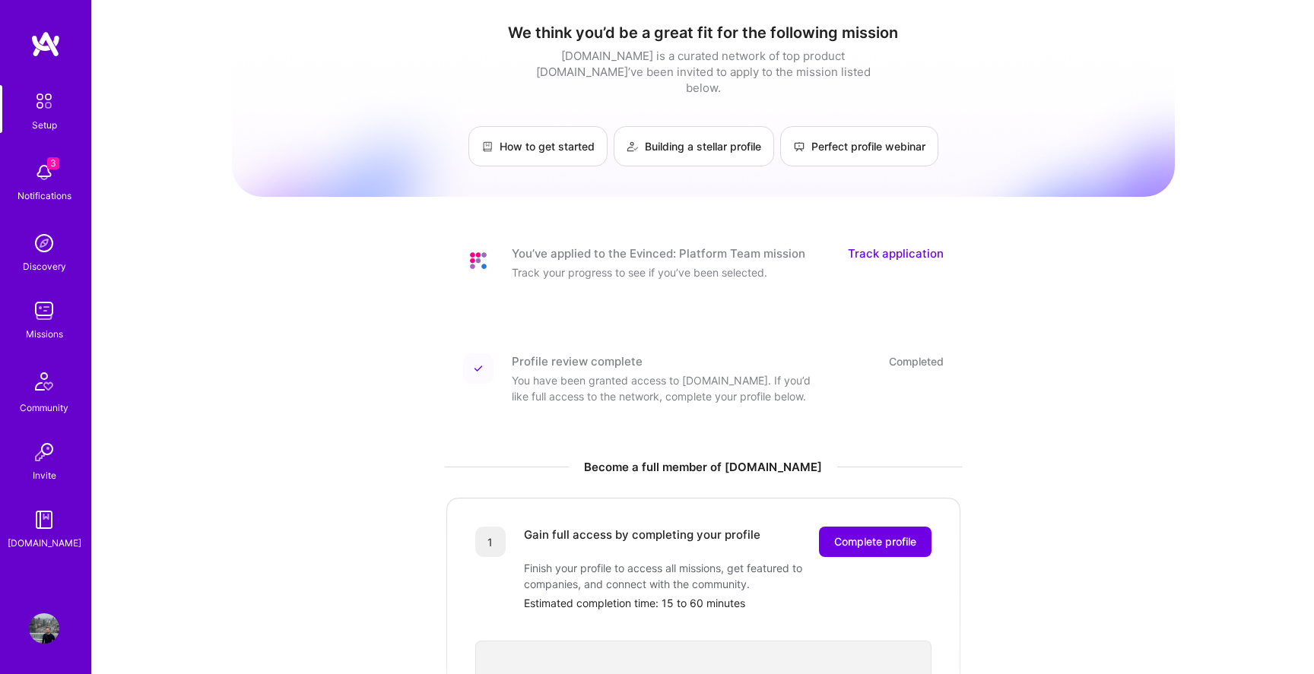
click at [46, 179] on div "Setup 3 Notifications Discovery Missions Community Invite [DOMAIN_NAME]" at bounding box center [45, 318] width 91 height 466
